Goal: Find specific page/section: Find specific page/section

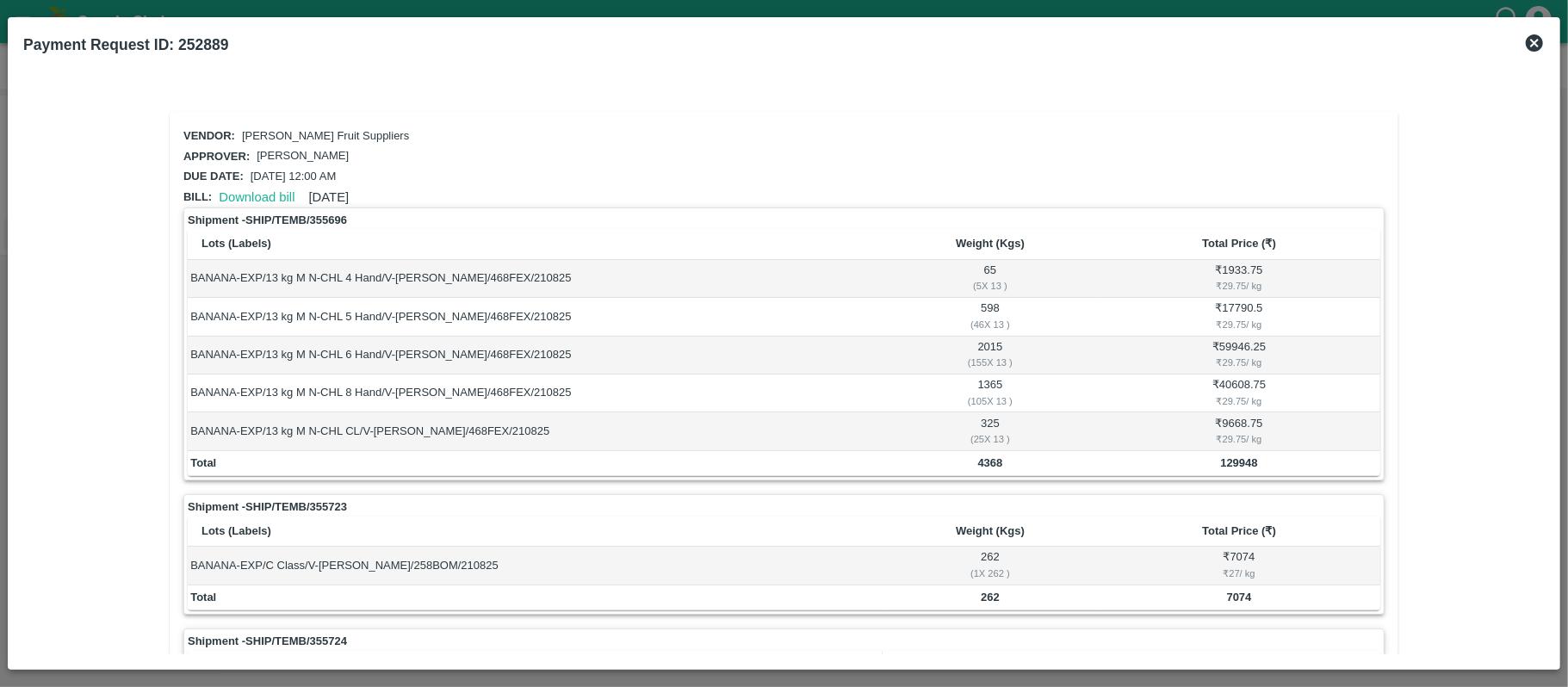
click at [1533, 39] on icon at bounding box center [1534, 43] width 21 height 21
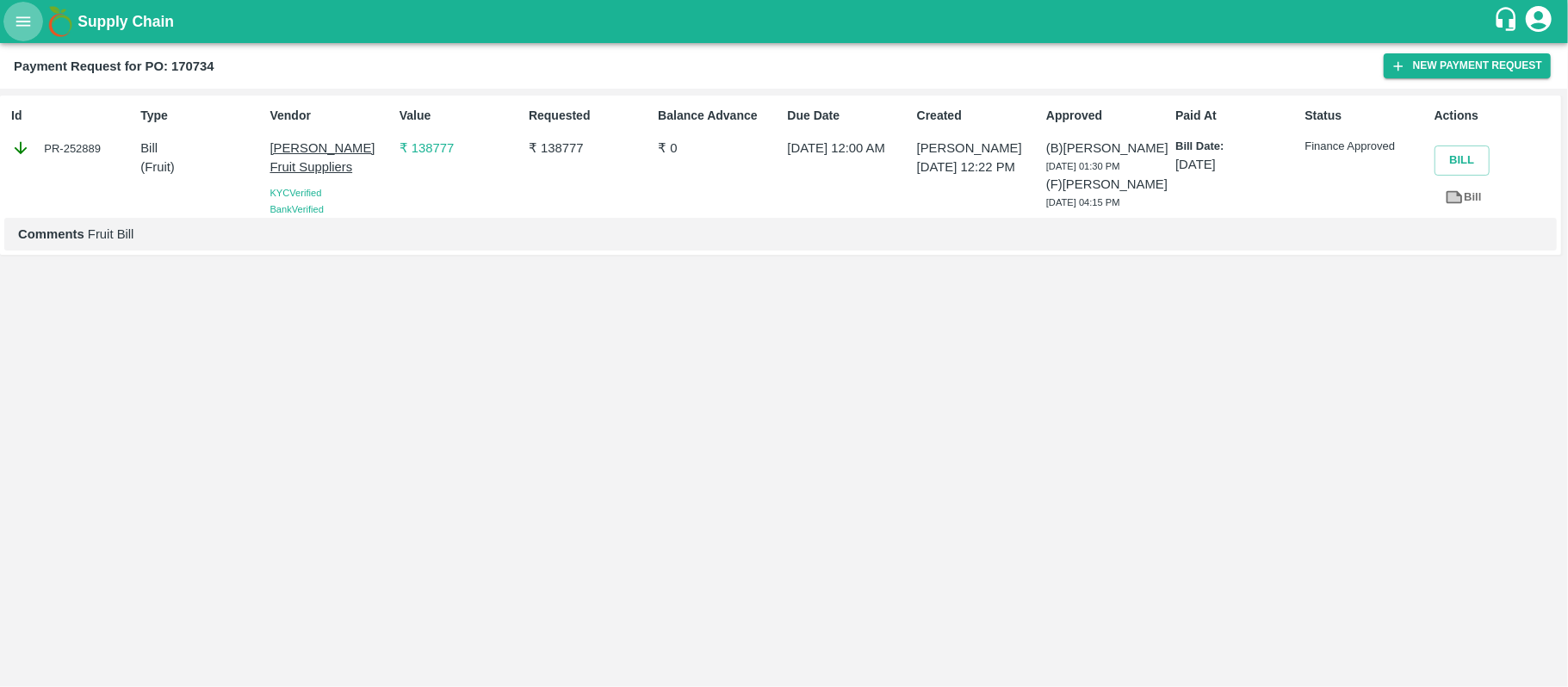
click at [19, 22] on icon "open drawer" at bounding box center [23, 21] width 19 height 19
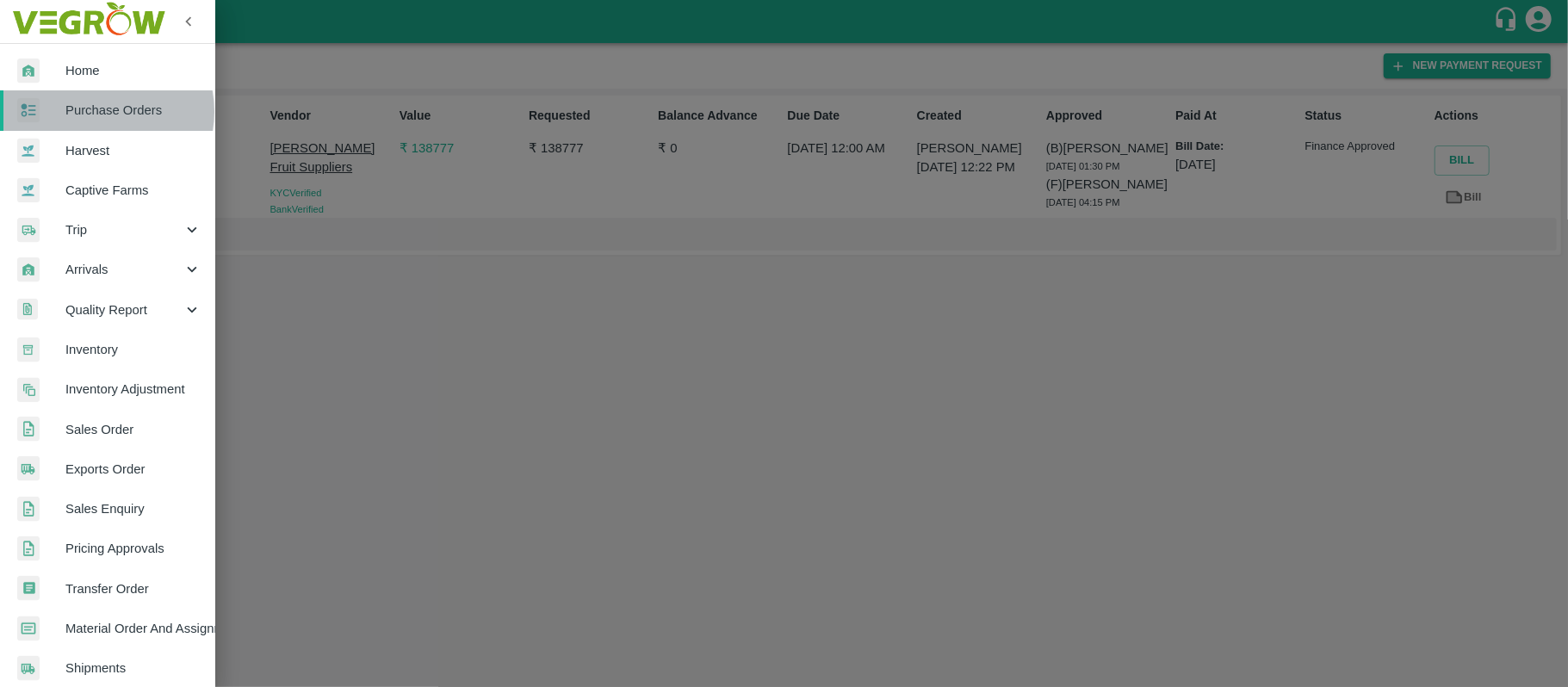
click at [105, 112] on span "Purchase Orders" at bounding box center [134, 110] width 136 height 19
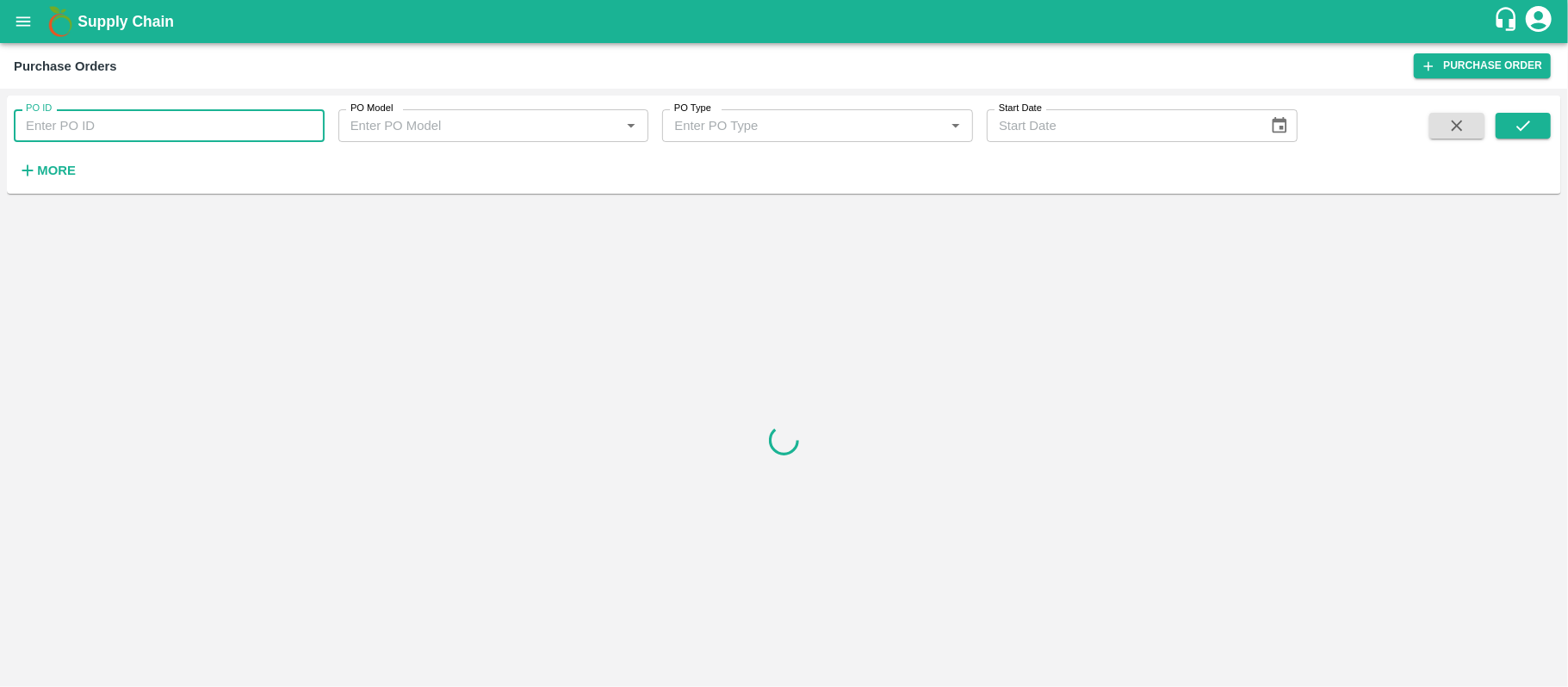
click at [135, 125] on input "PO ID" at bounding box center [169, 125] width 311 height 33
paste input "252889"
click at [1520, 131] on icon "submit" at bounding box center [1522, 125] width 14 height 10
click at [65, 136] on input "252889" at bounding box center [169, 125] width 311 height 33
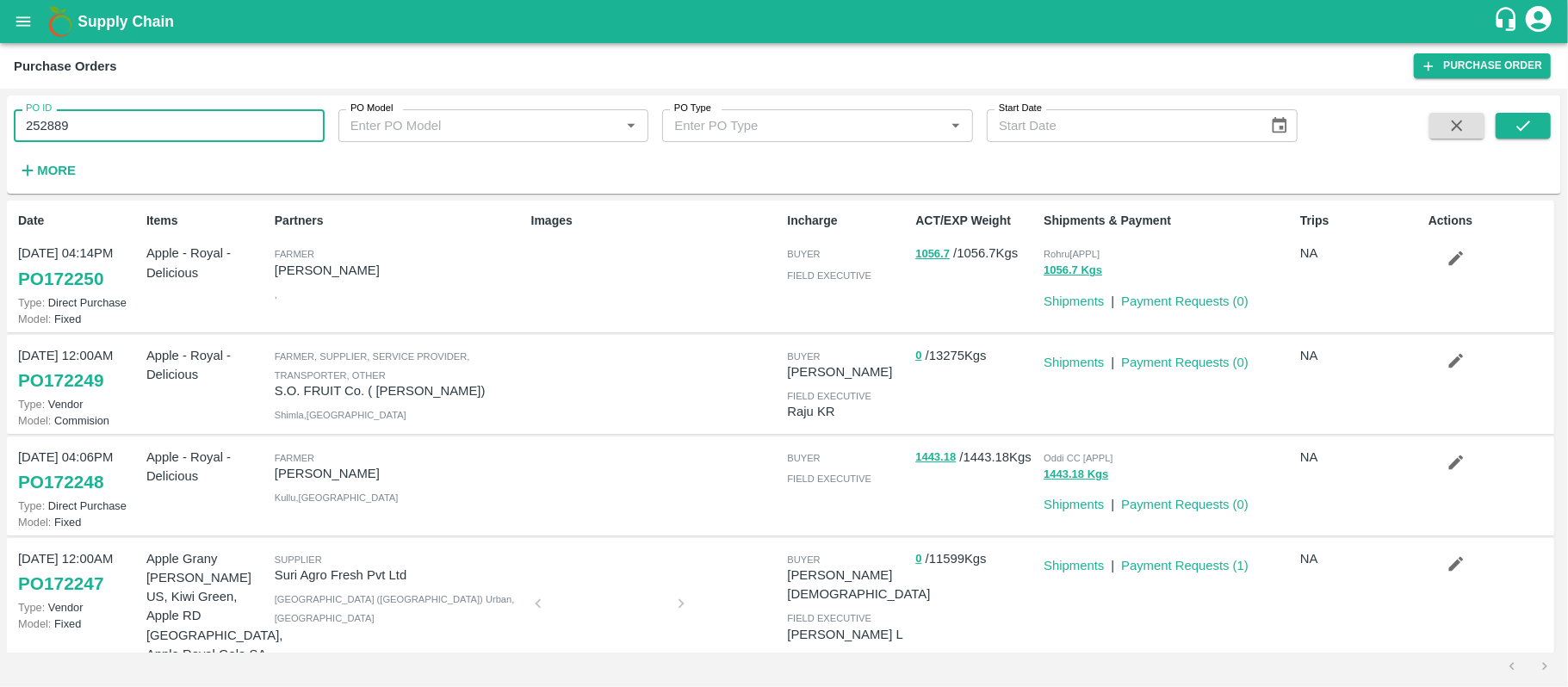
paste input "text"
click at [1526, 117] on icon "submit" at bounding box center [1522, 125] width 19 height 19
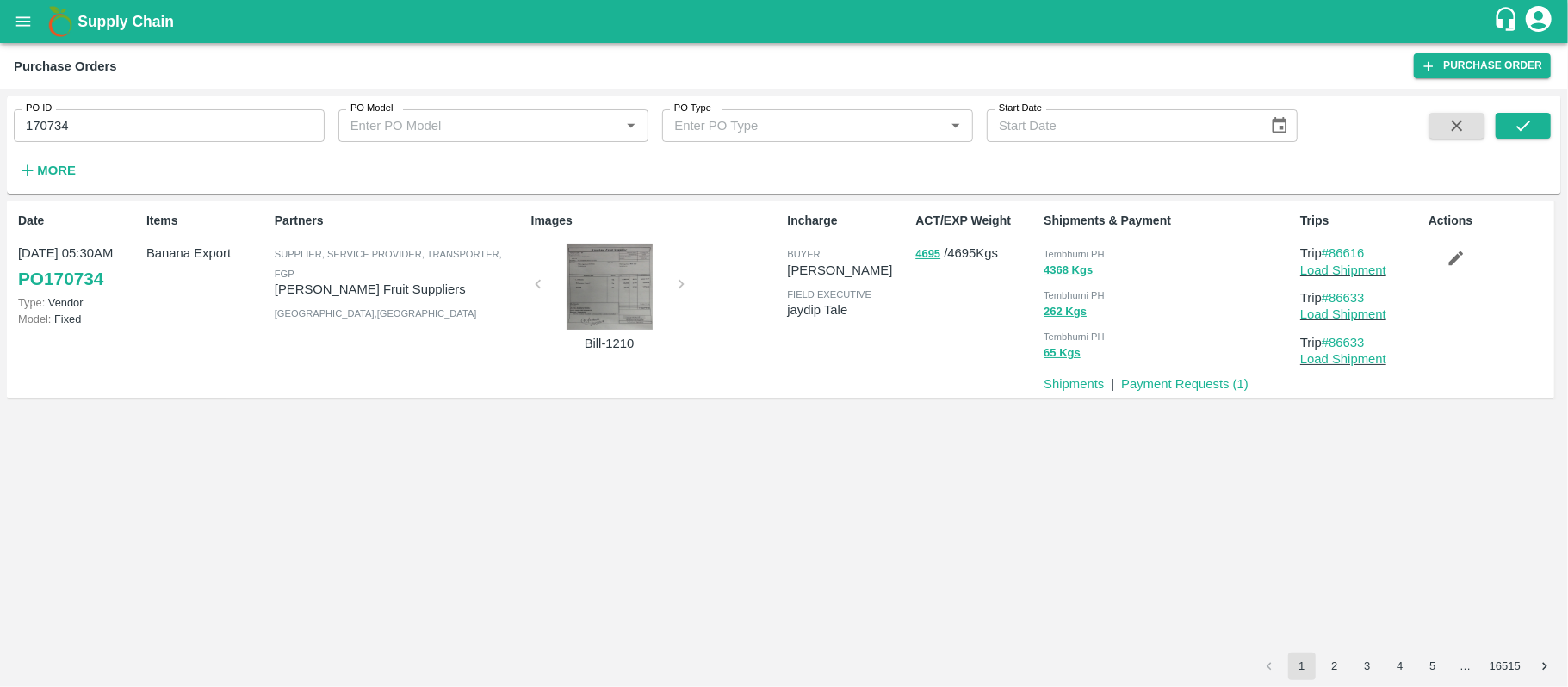
click at [813, 339] on div "Incharge buyer [PERSON_NAME] field executive [PERSON_NAME]" at bounding box center [843, 298] width 128 height 188
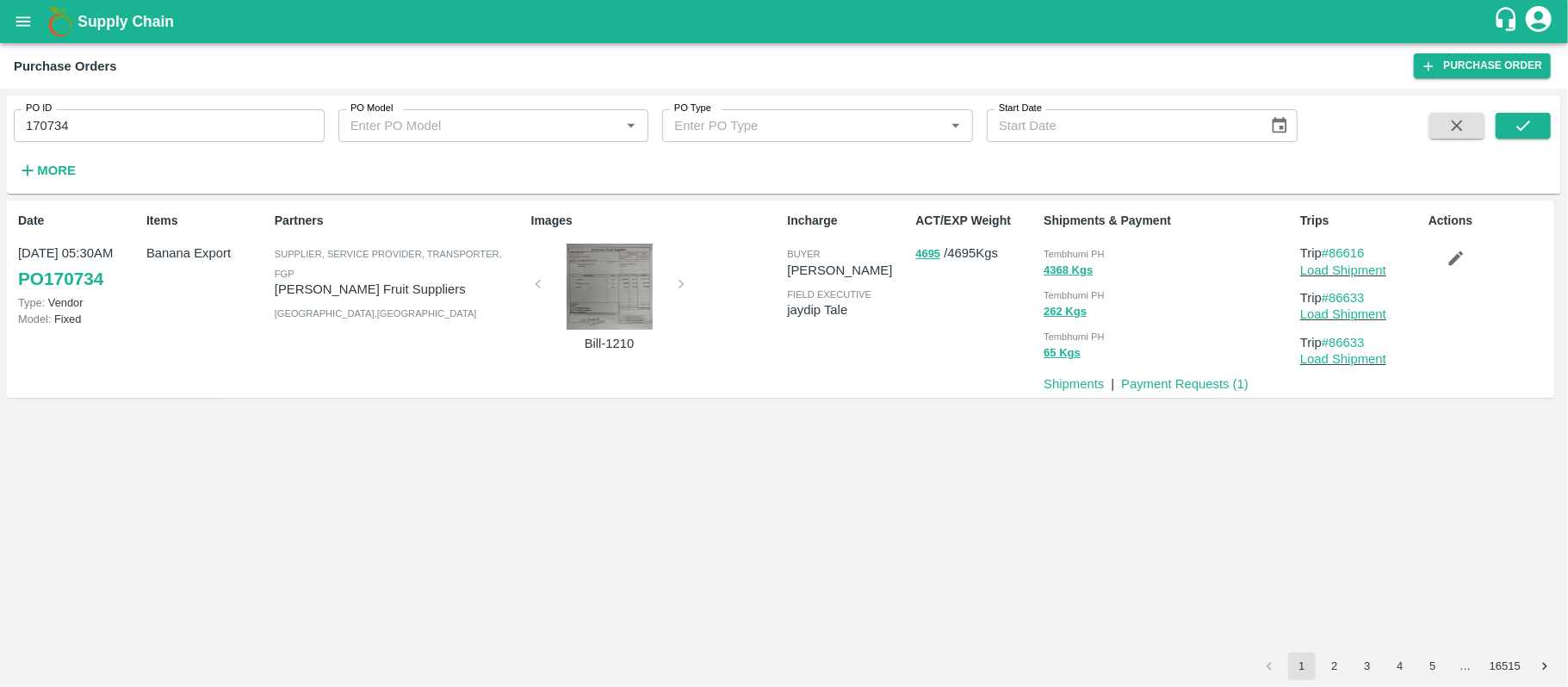
click at [802, 294] on span "field executive" at bounding box center [828, 294] width 84 height 10
click at [798, 276] on p "[PERSON_NAME]" at bounding box center [847, 270] width 121 height 19
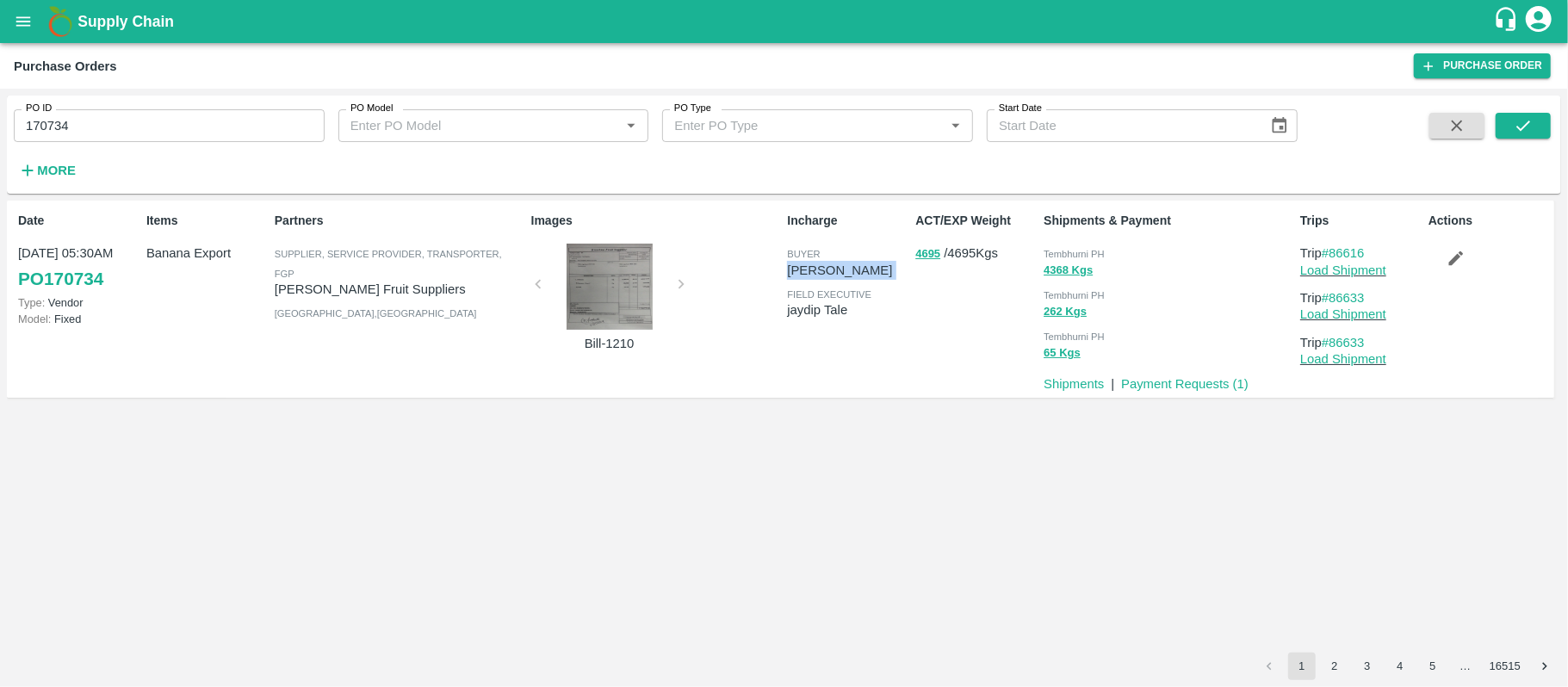
click at [798, 276] on p "[PERSON_NAME]" at bounding box center [847, 270] width 121 height 19
click at [793, 246] on div "buyer" at bounding box center [847, 253] width 121 height 19
drag, startPoint x: 793, startPoint y: 246, endPoint x: 838, endPoint y: 346, distance: 109.7
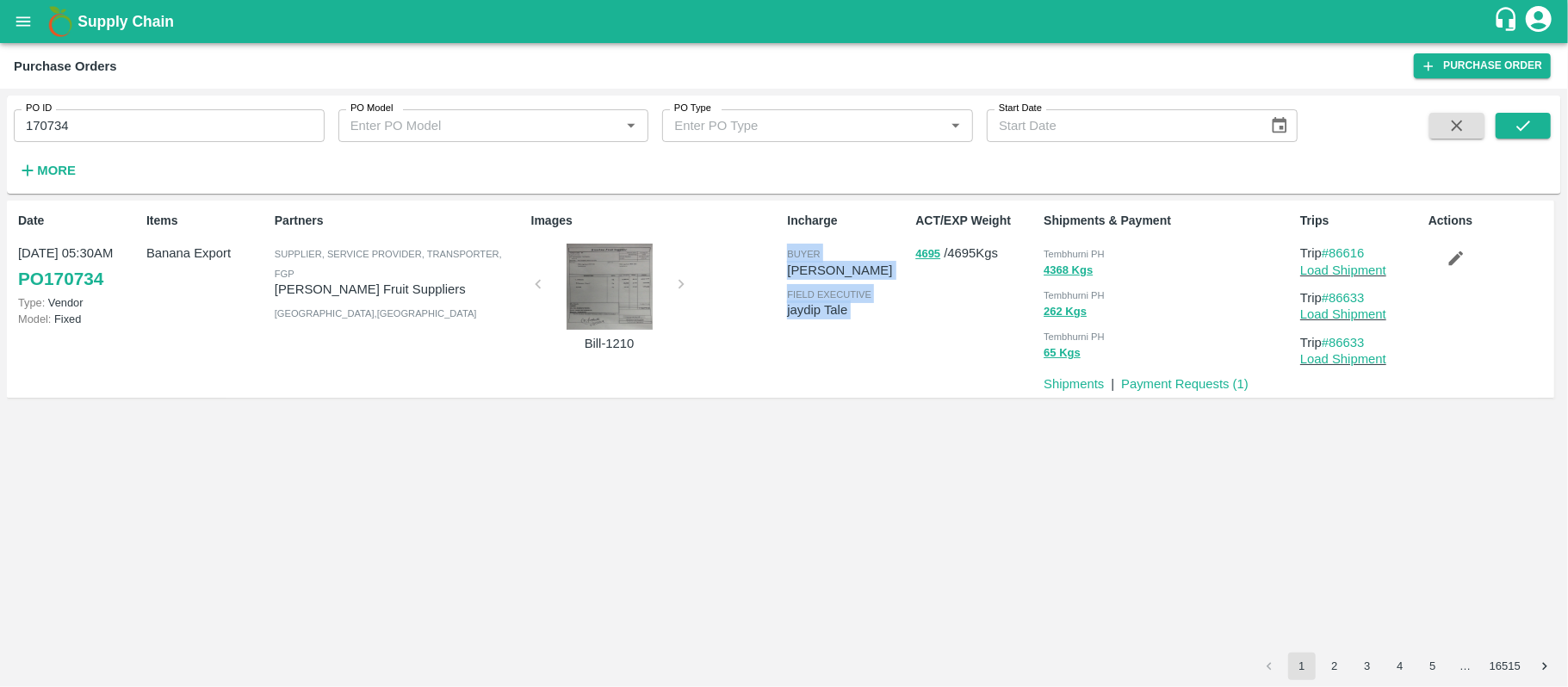
click at [838, 346] on div "Incharge buyer [PERSON_NAME] field executive [PERSON_NAME]" at bounding box center [843, 298] width 128 height 188
click at [738, 449] on div "Date [DATE] 05:30AM PO 170734 Type: Vendor Model: Fixed Items Banana Export Par…" at bounding box center [784, 427] width 1554 height 452
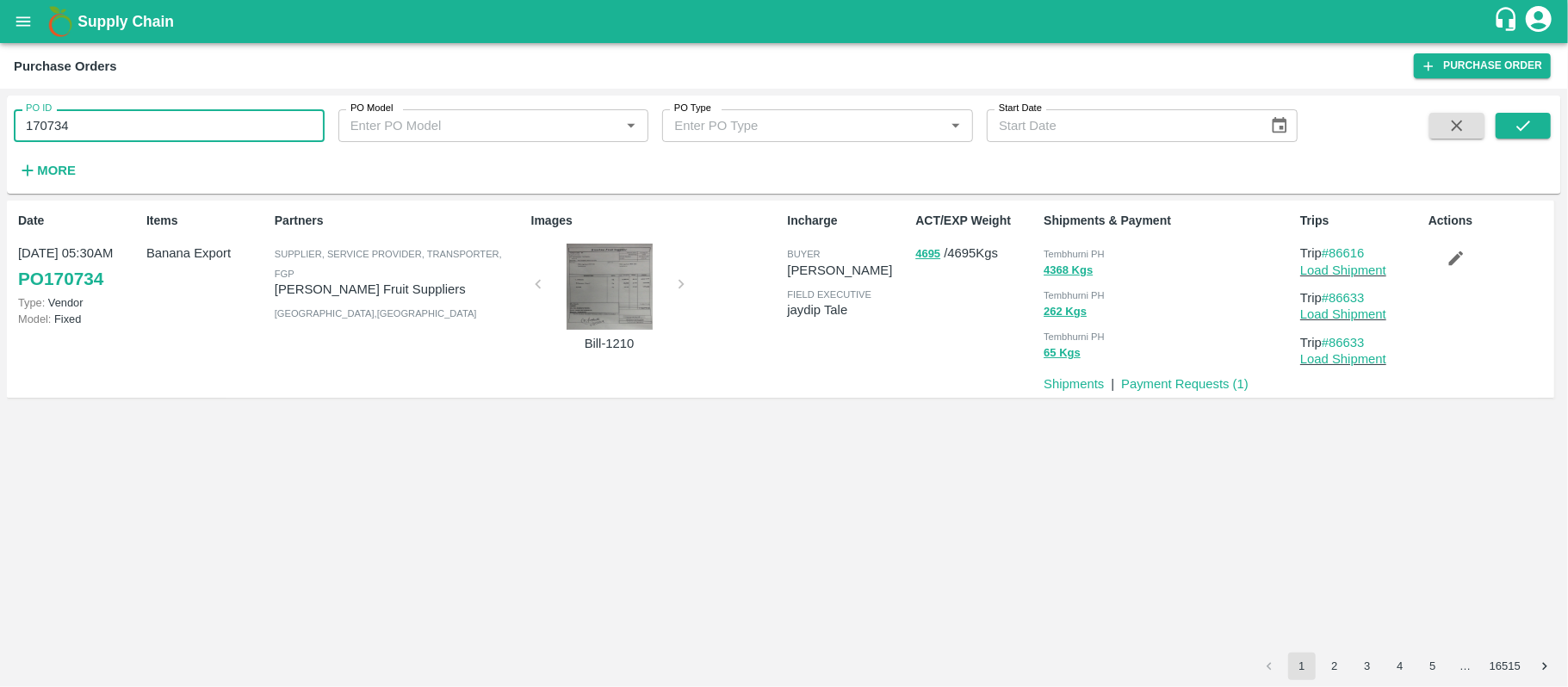
click at [112, 114] on input "170734" at bounding box center [169, 125] width 311 height 33
paste input "text"
type input "170038"
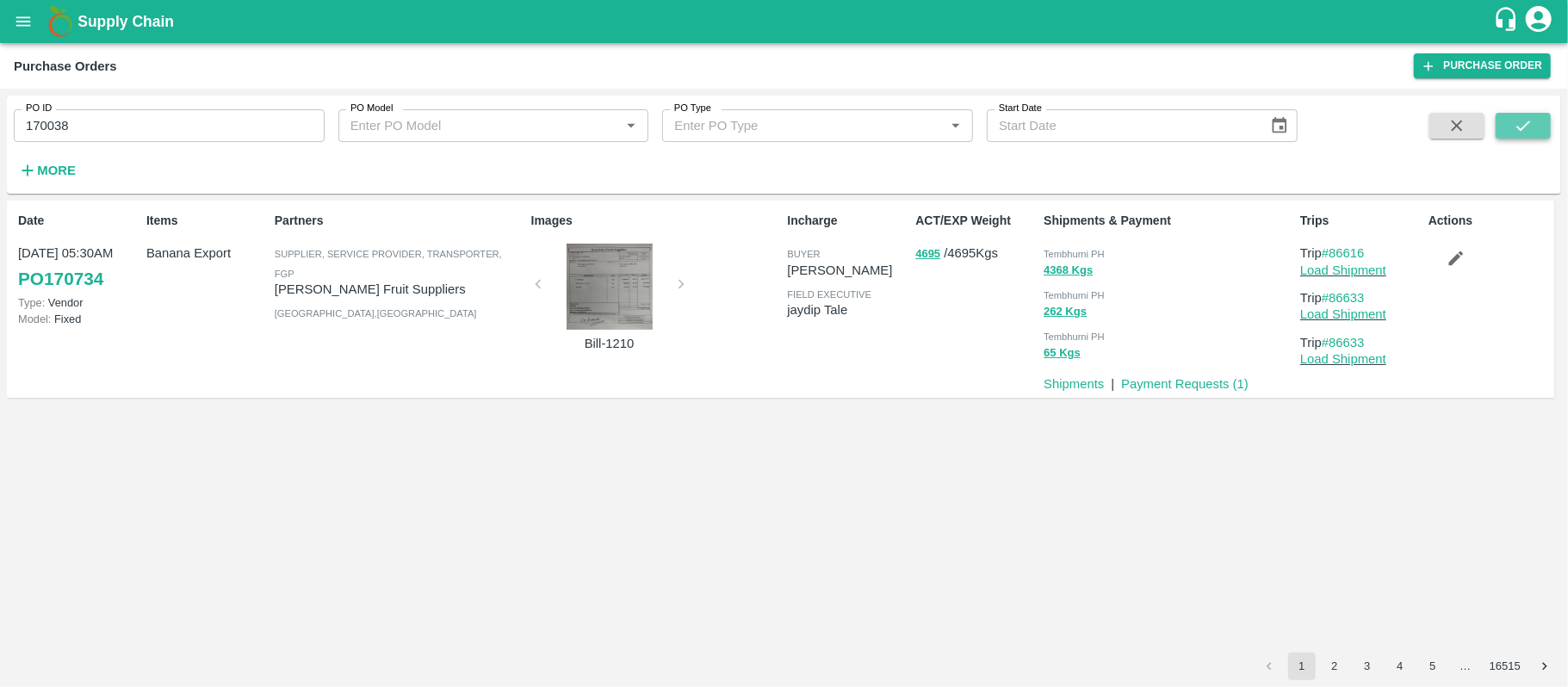
click at [1525, 131] on icon "submit" at bounding box center [1522, 125] width 19 height 19
